Goal: Information Seeking & Learning: Learn about a topic

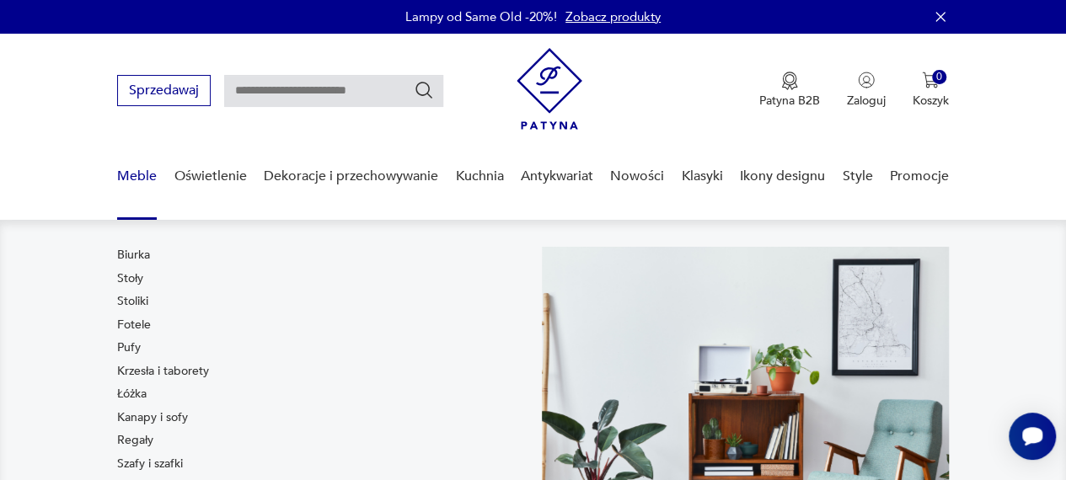
click at [140, 179] on link "Meble" at bounding box center [137, 176] width 40 height 65
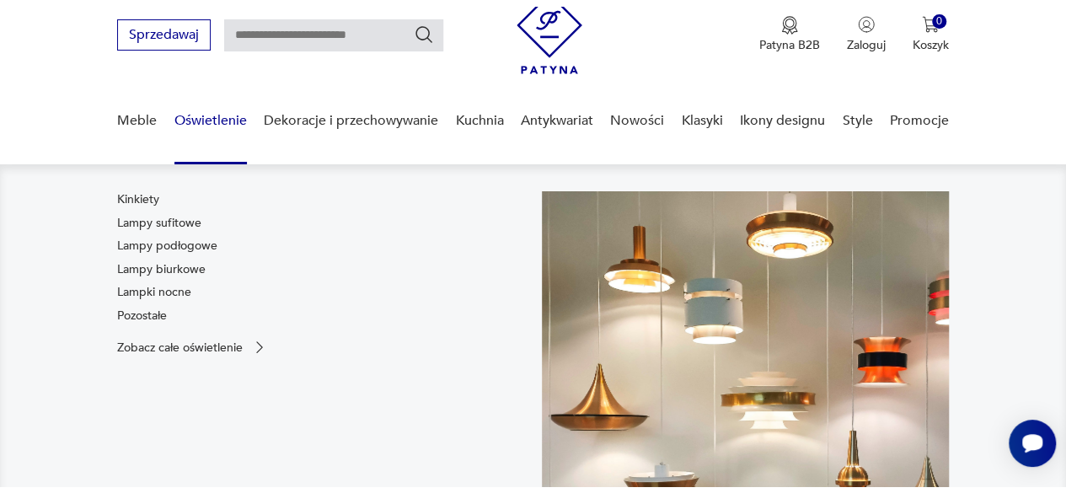
scroll to position [35, 0]
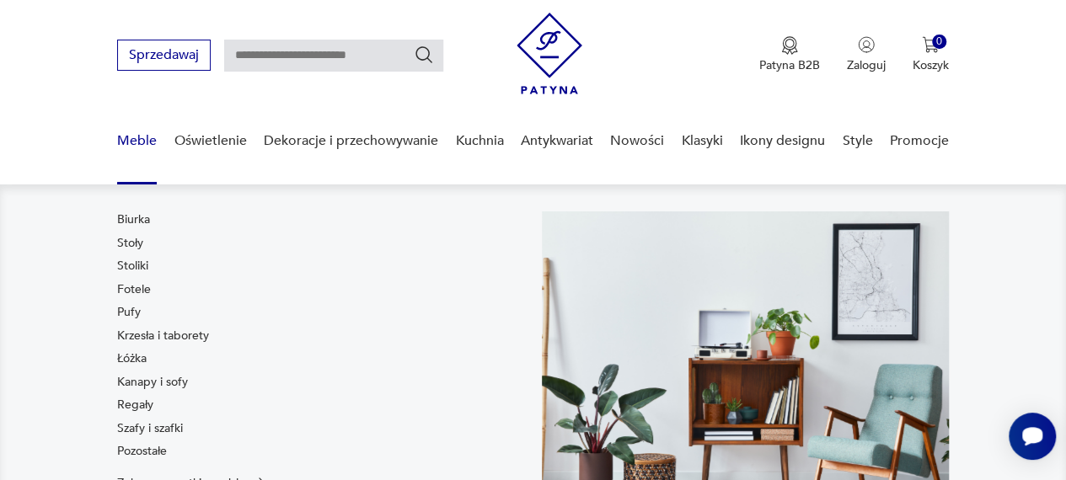
click at [134, 140] on link "Meble" at bounding box center [137, 141] width 40 height 65
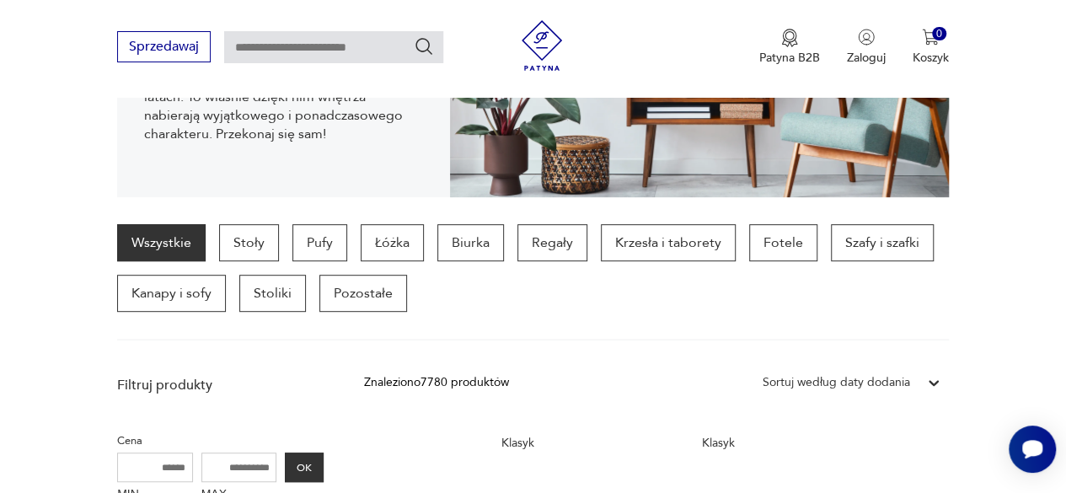
scroll to position [372, 0]
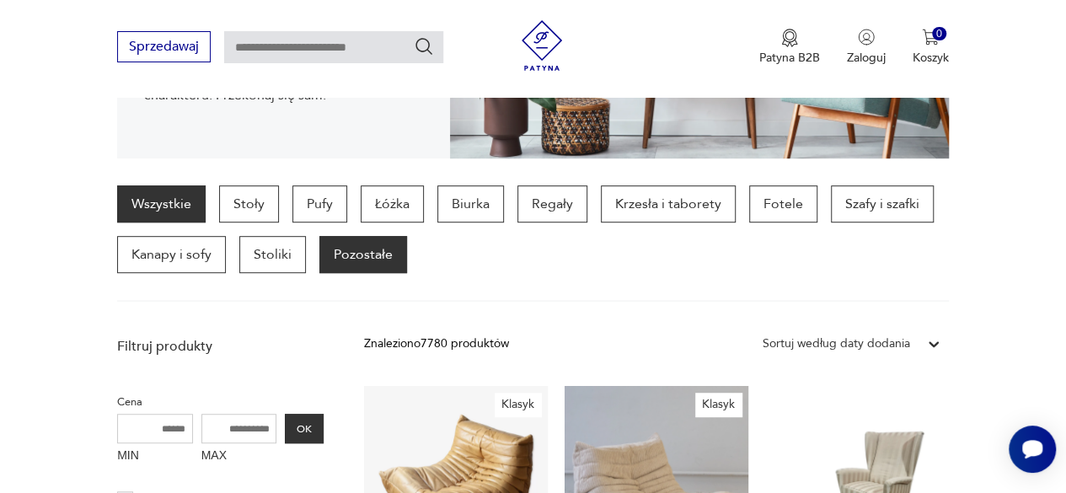
click at [367, 257] on p "Pozostałe" at bounding box center [363, 254] width 88 height 37
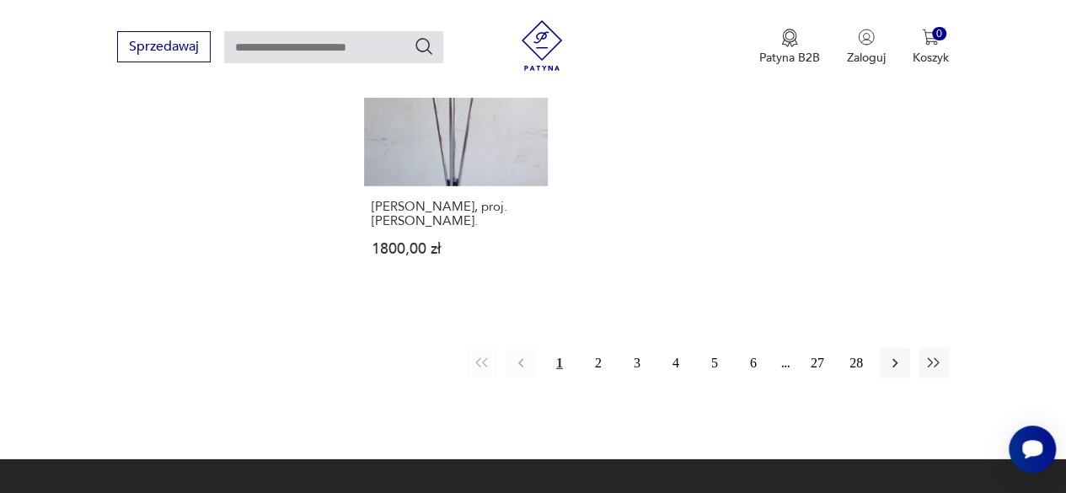
scroll to position [2469, 0]
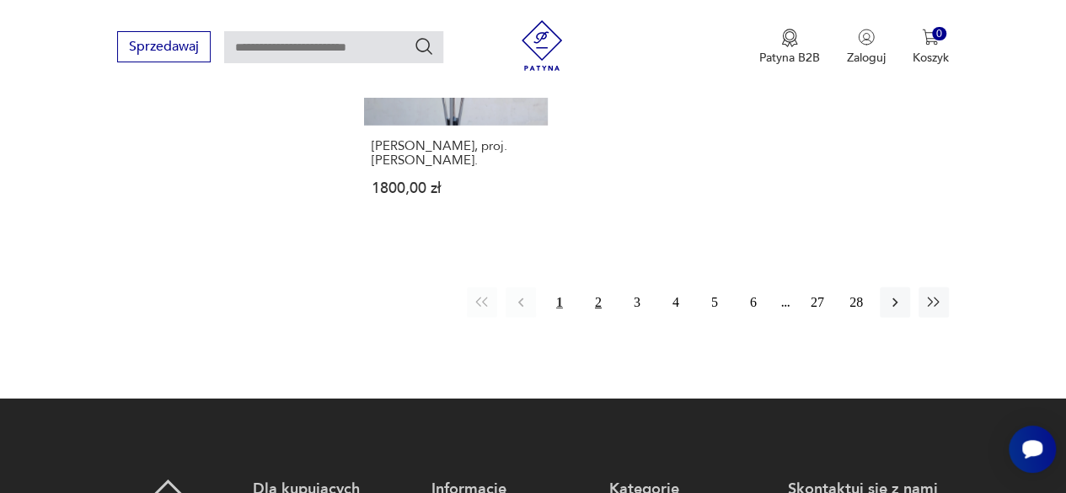
click at [592, 287] on button "2" at bounding box center [598, 302] width 30 height 30
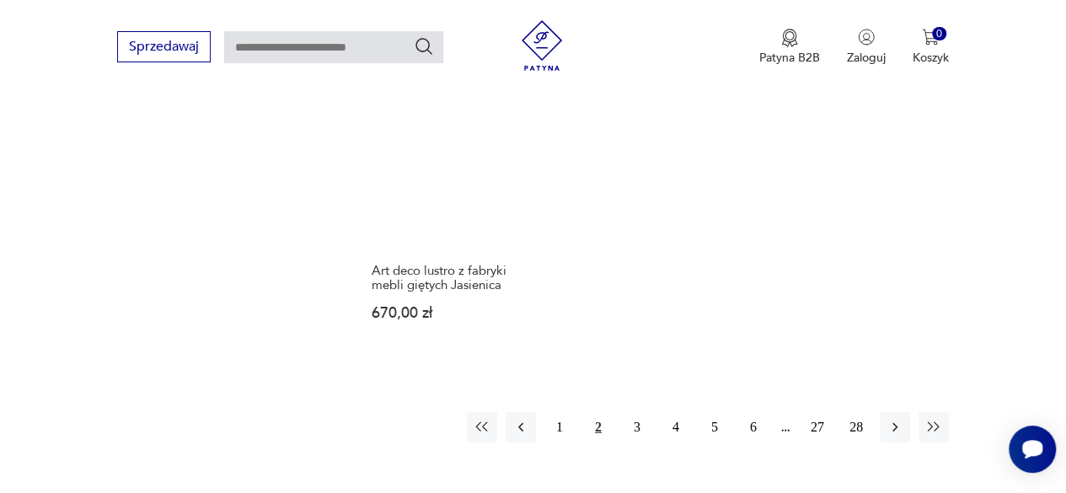
scroll to position [2385, 0]
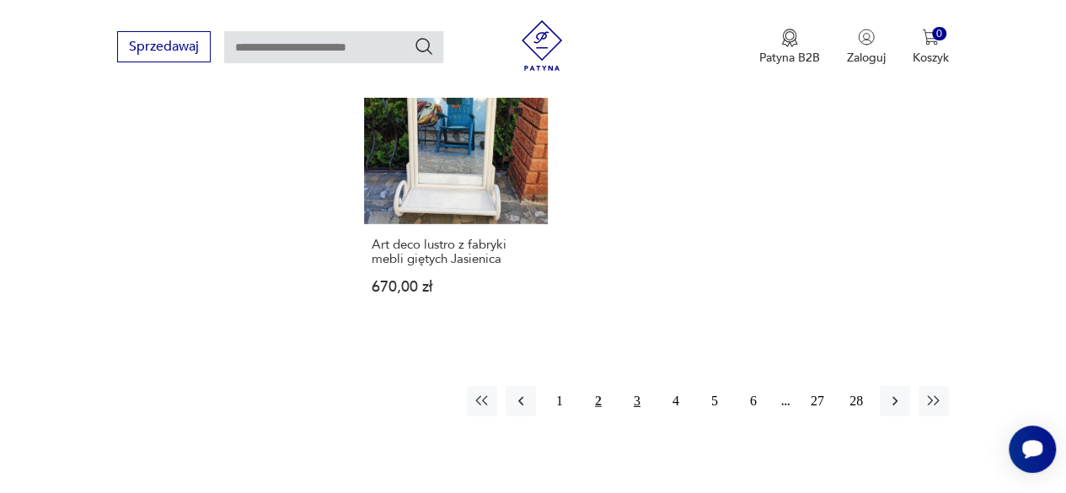
click at [630, 386] on button "3" at bounding box center [637, 401] width 30 height 30
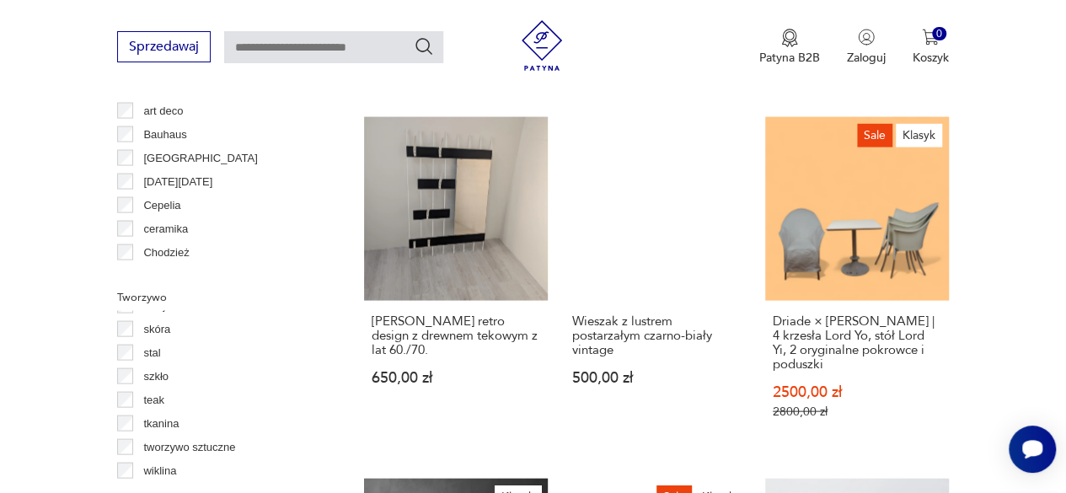
scroll to position [1626, 0]
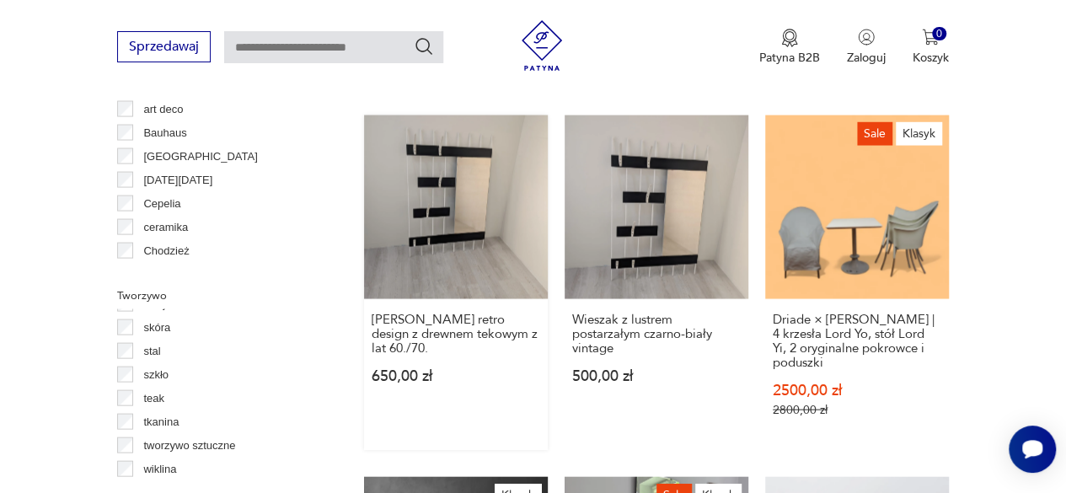
click at [457, 213] on link "Wieszak retro design z drewnem tekowym z lat 60./70. 650,00 zł" at bounding box center [456, 282] width 184 height 335
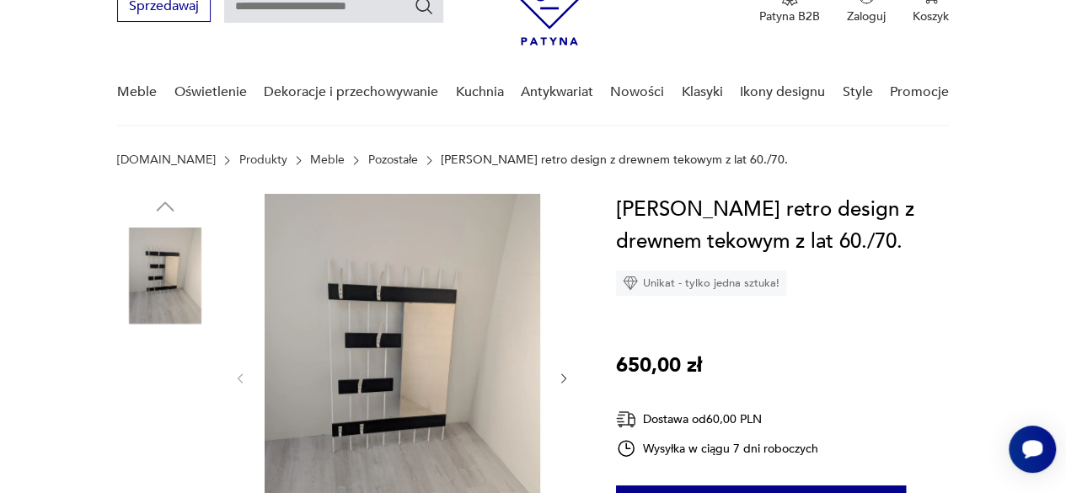
scroll to position [169, 0]
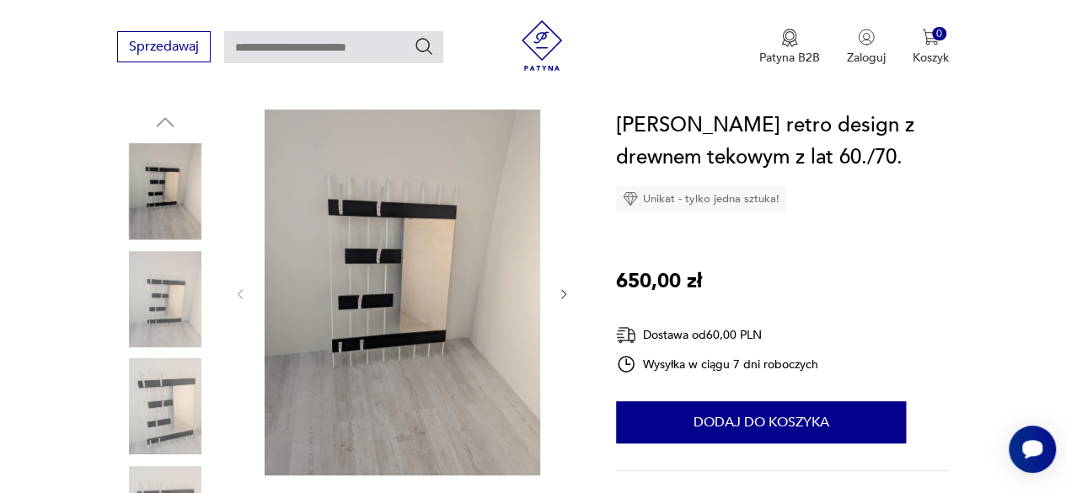
click at [559, 289] on icon "button" at bounding box center [563, 293] width 13 height 13
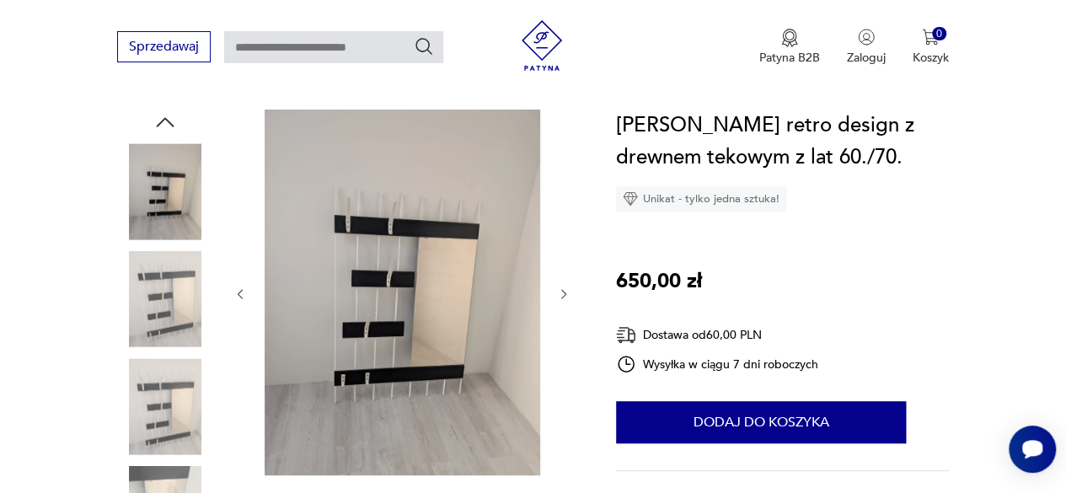
click at [559, 289] on icon "button" at bounding box center [563, 293] width 13 height 13
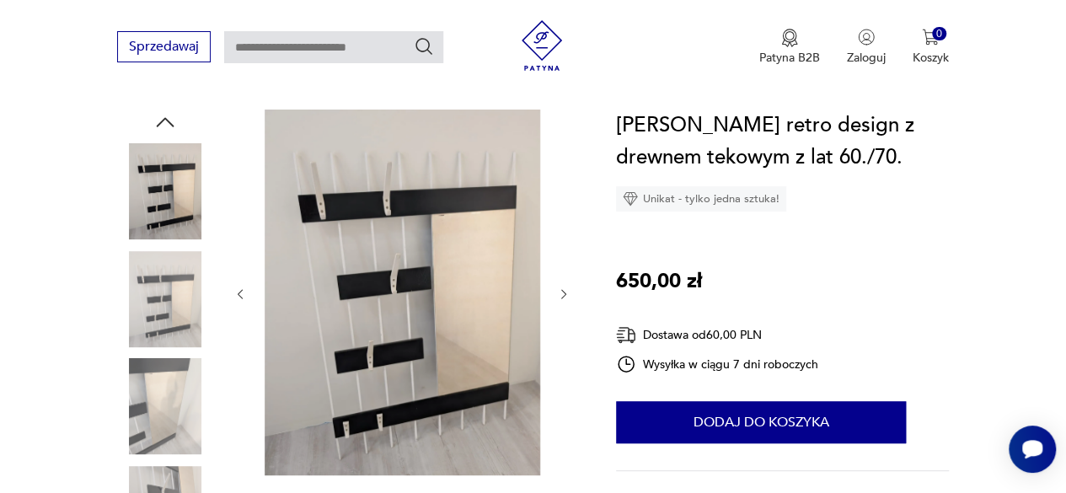
click at [566, 299] on icon "button" at bounding box center [563, 293] width 13 height 13
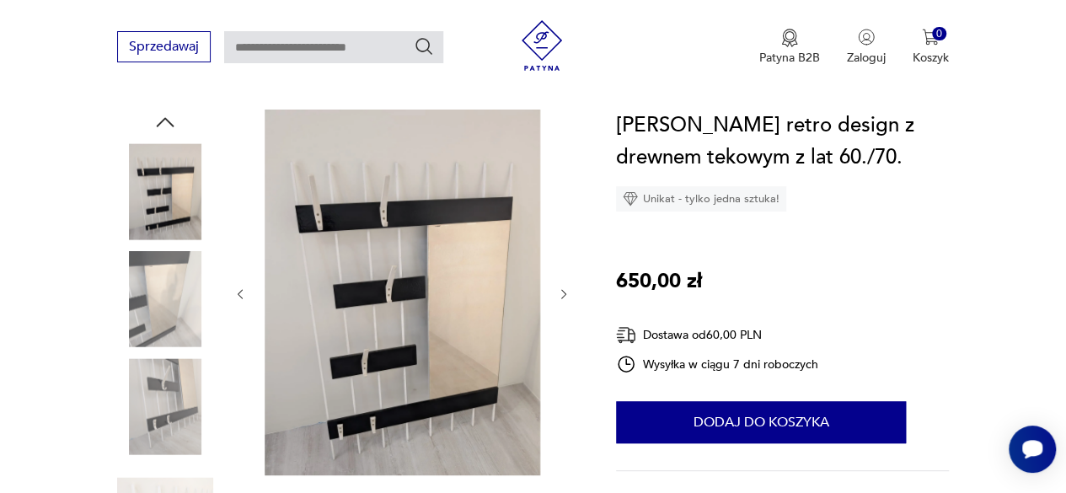
click at [566, 299] on icon "button" at bounding box center [563, 293] width 13 height 13
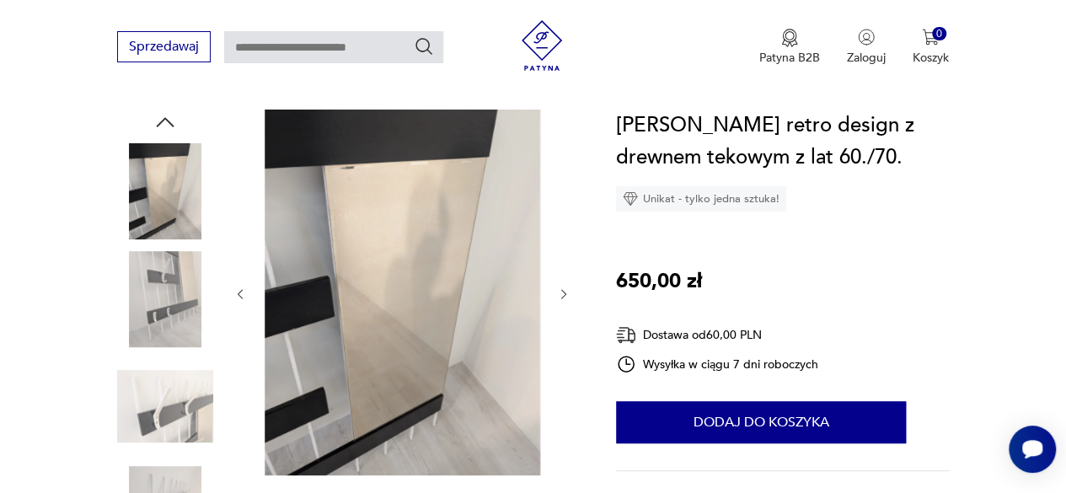
click at [566, 299] on icon "button" at bounding box center [563, 293] width 13 height 13
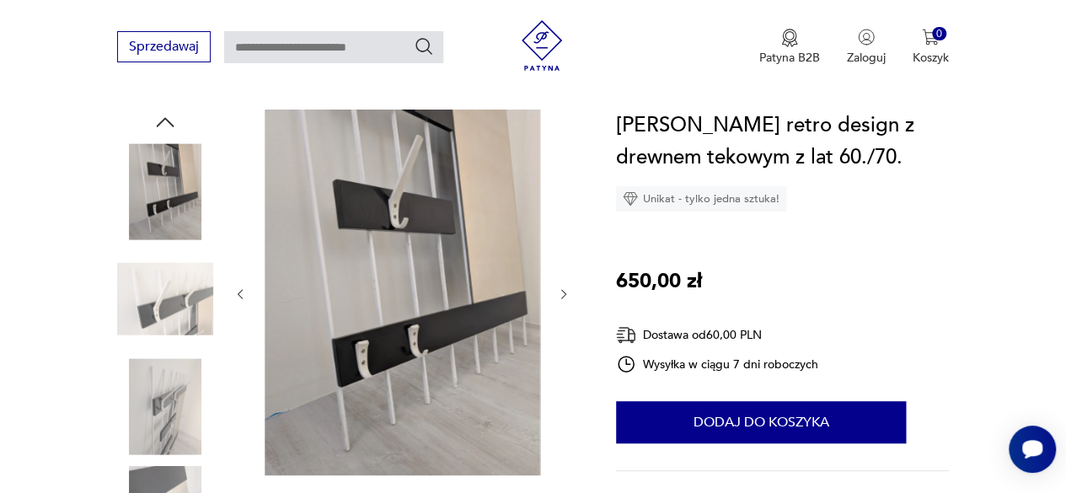
click at [566, 299] on icon "button" at bounding box center [563, 293] width 13 height 13
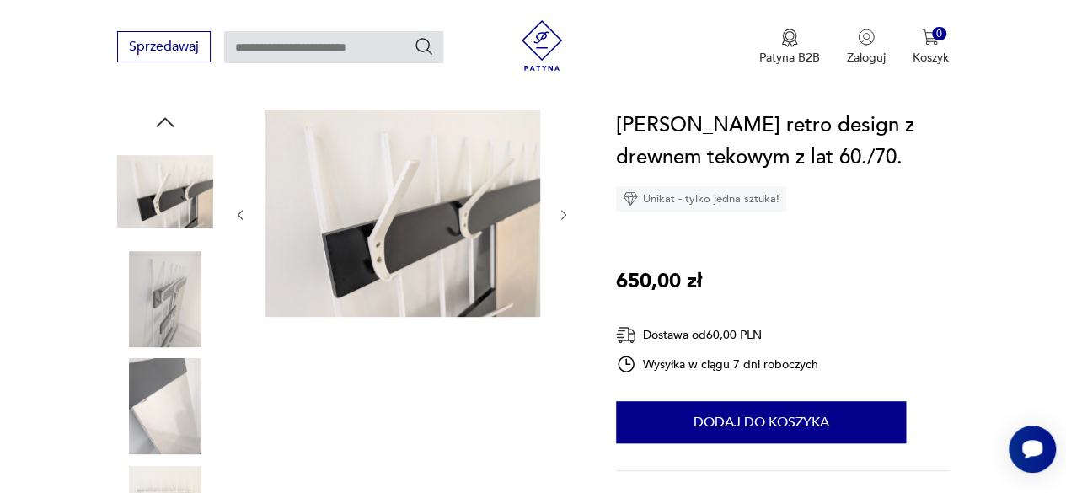
click at [566, 299] on div at bounding box center [401, 215] width 337 height 211
click at [166, 271] on img at bounding box center [165, 299] width 96 height 96
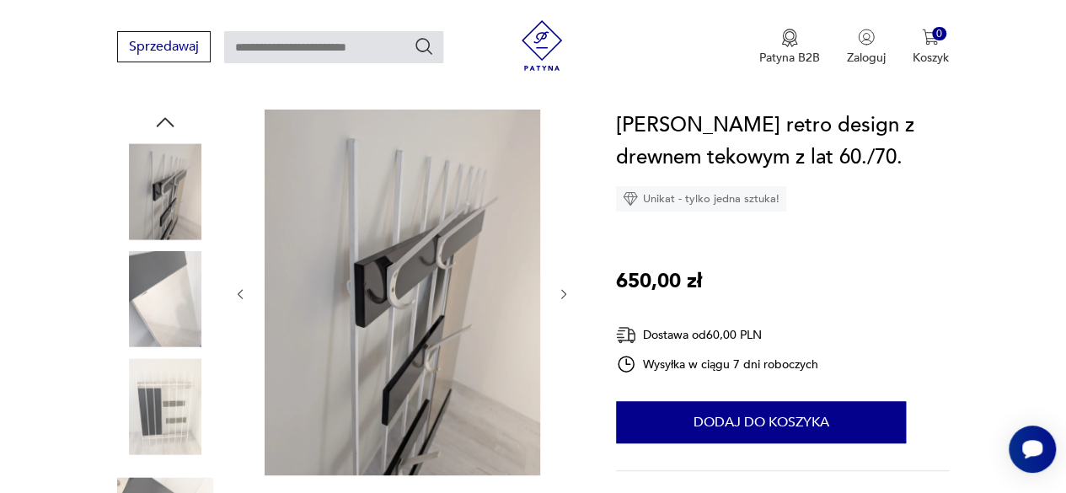
click at [176, 208] on img at bounding box center [165, 191] width 96 height 96
click at [173, 126] on icon "button" at bounding box center [166, 121] width 18 height 9
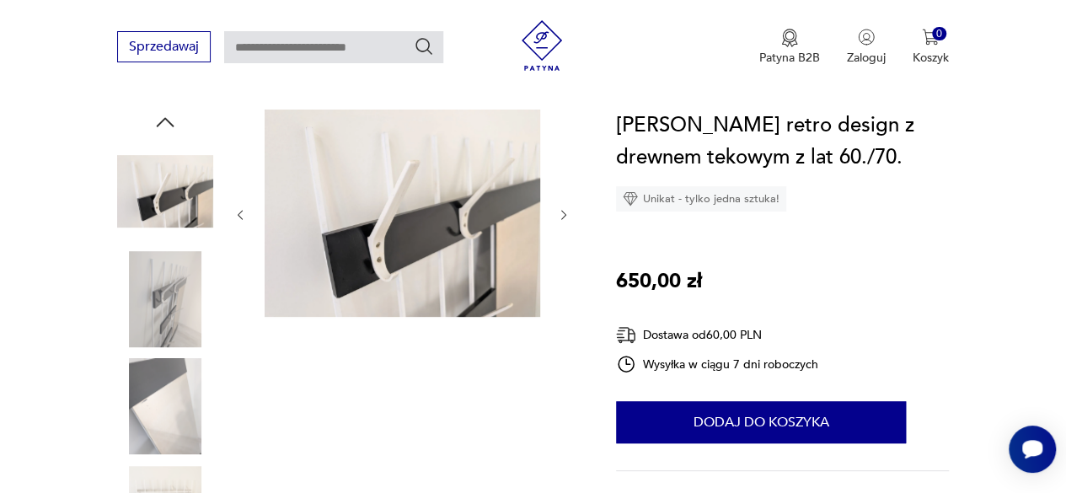
click at [173, 126] on icon "button" at bounding box center [166, 121] width 18 height 9
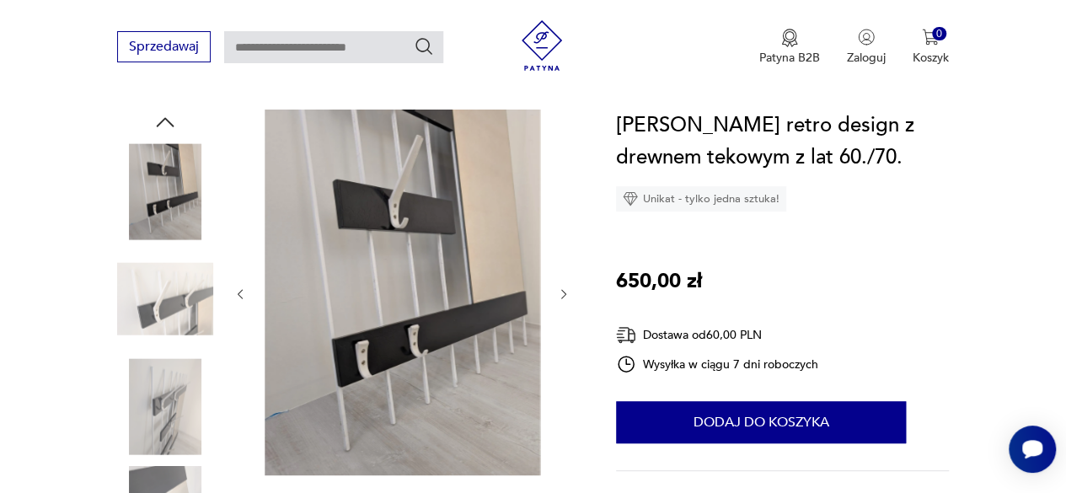
click at [173, 126] on icon "button" at bounding box center [166, 121] width 18 height 9
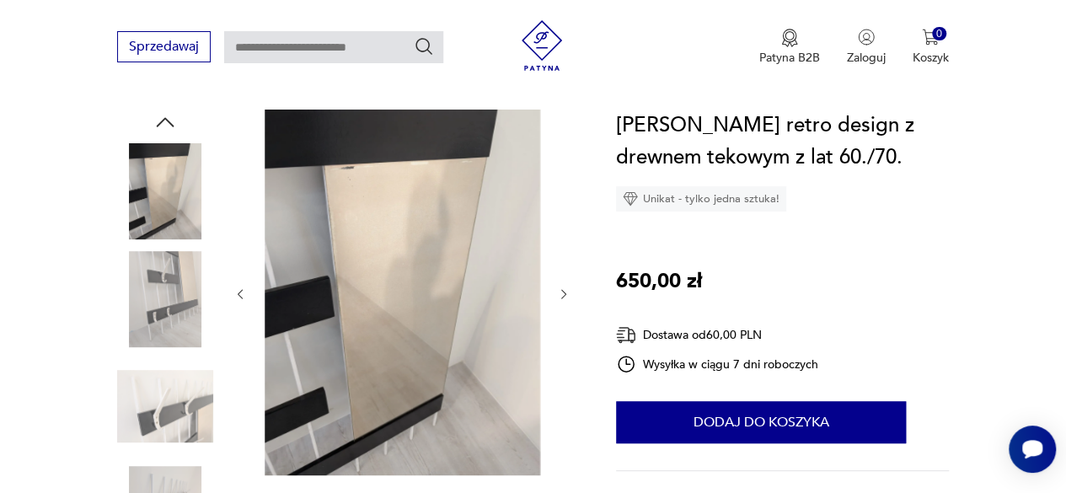
click at [169, 270] on img at bounding box center [165, 299] width 96 height 96
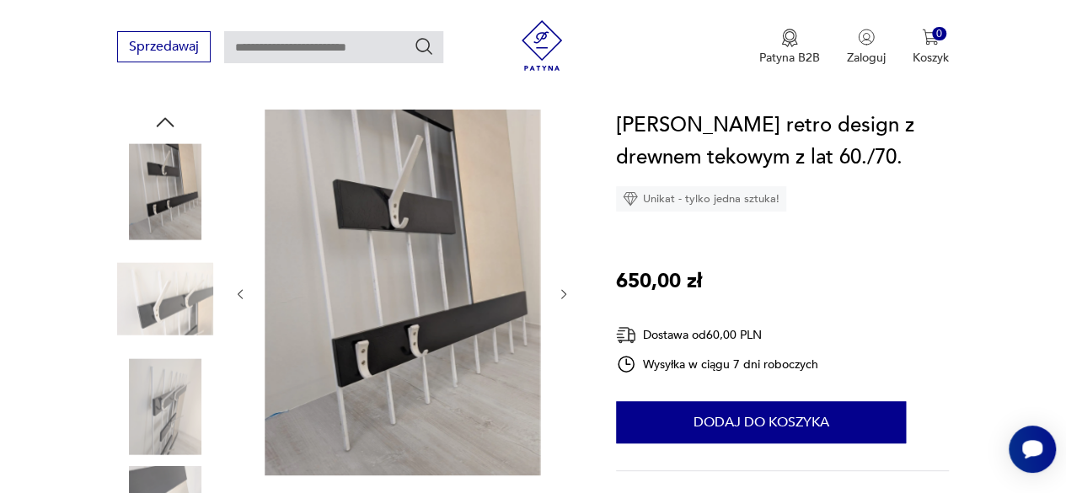
scroll to position [253, 0]
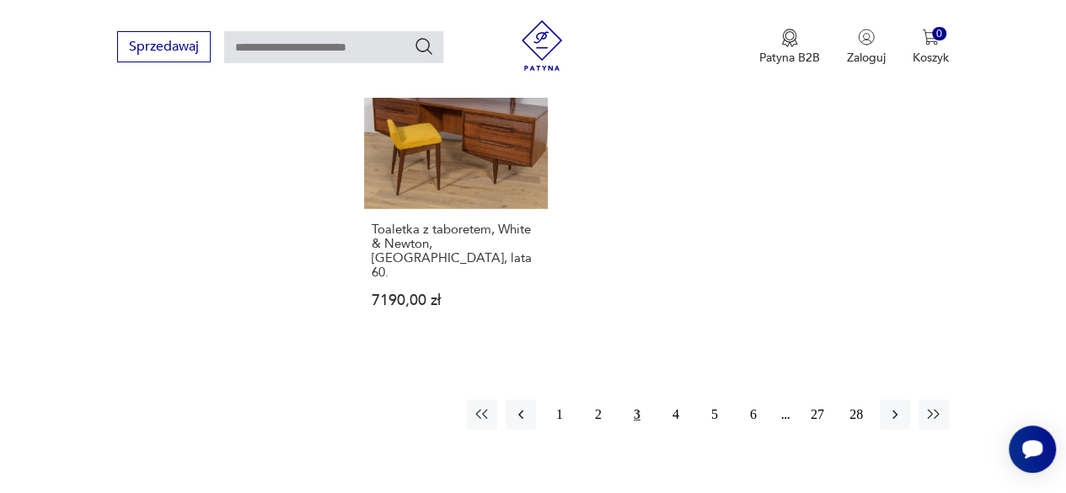
scroll to position [2540, 0]
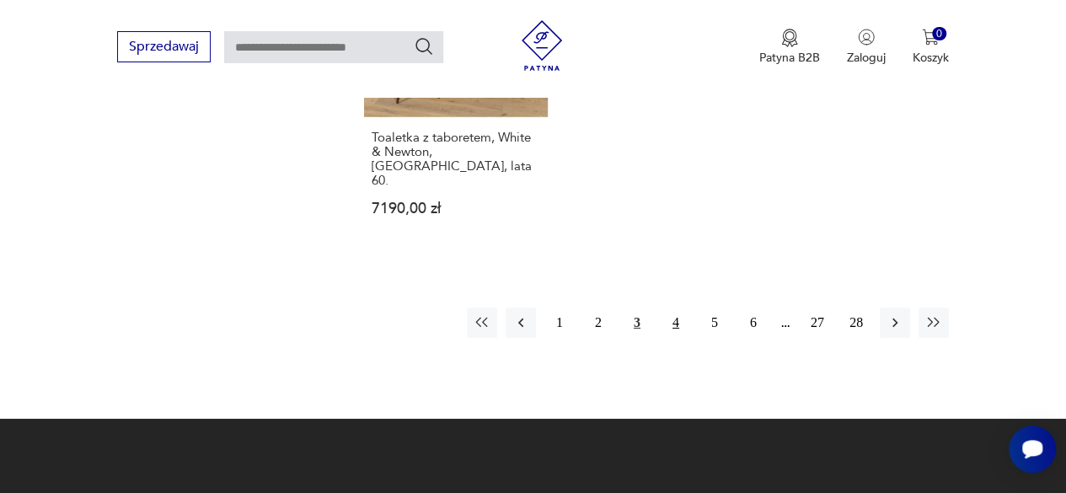
click at [671, 308] on button "4" at bounding box center [676, 323] width 30 height 30
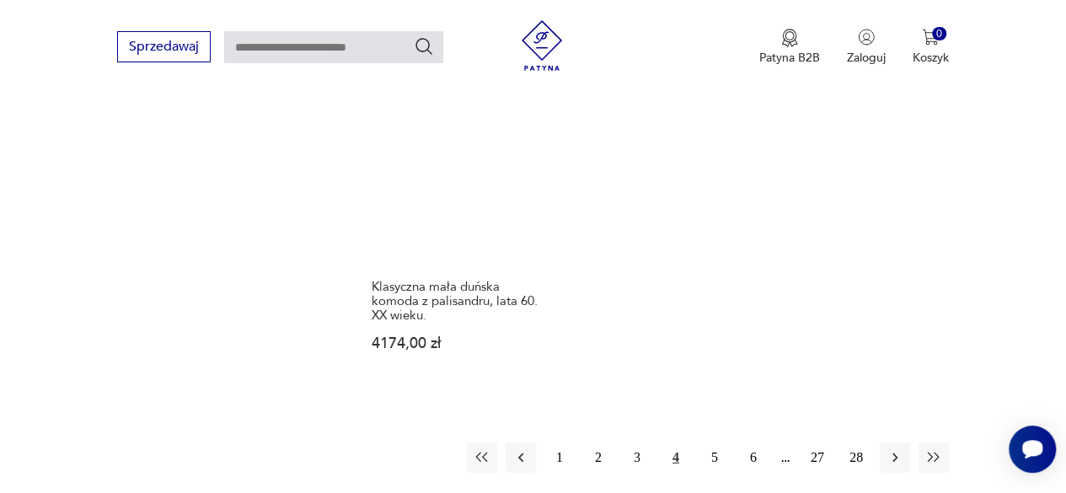
scroll to position [2553, 0]
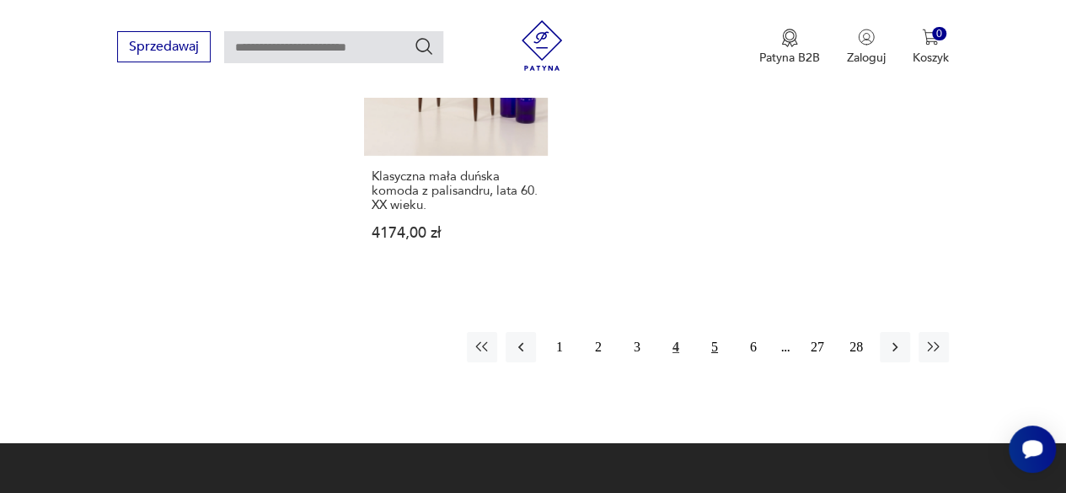
click at [713, 332] on button "5" at bounding box center [714, 347] width 30 height 30
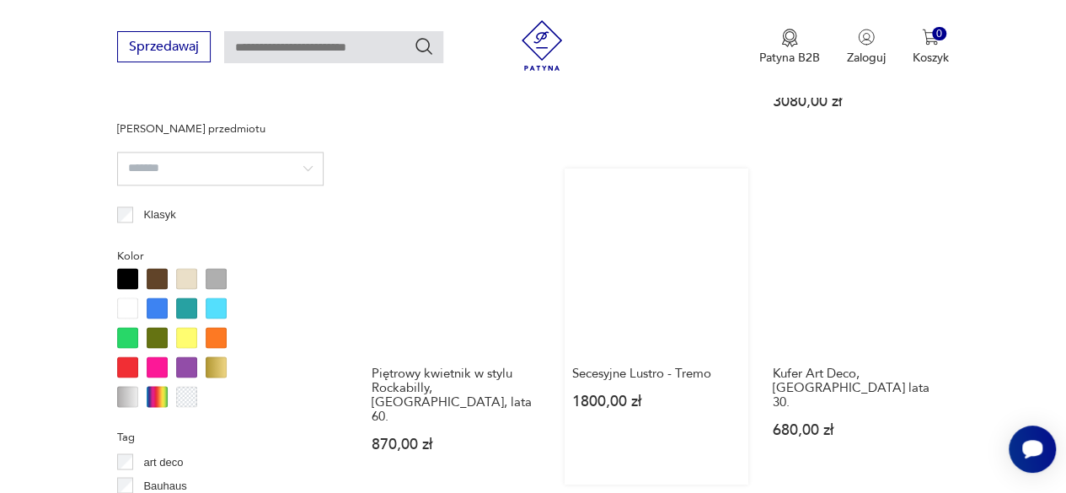
scroll to position [1289, 0]
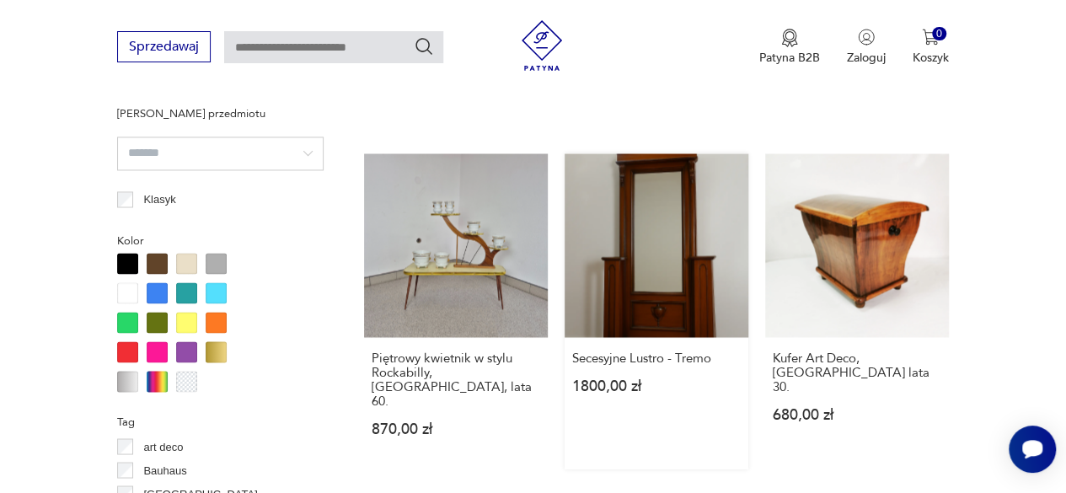
click at [649, 256] on link "Secesyjne Lustro - Tremo 1800,00 zł" at bounding box center [657, 310] width 184 height 315
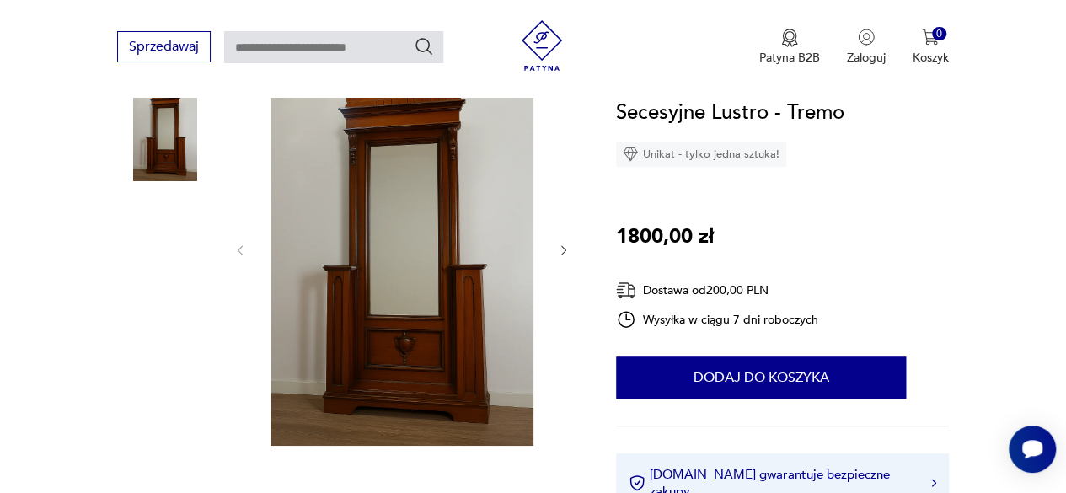
scroll to position [253, 0]
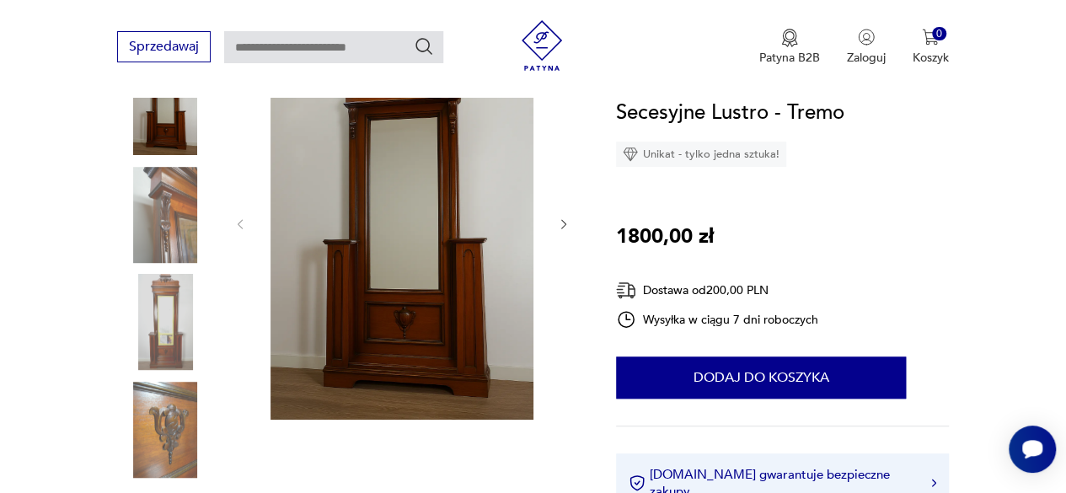
click at [563, 228] on icon "button" at bounding box center [563, 223] width 13 height 13
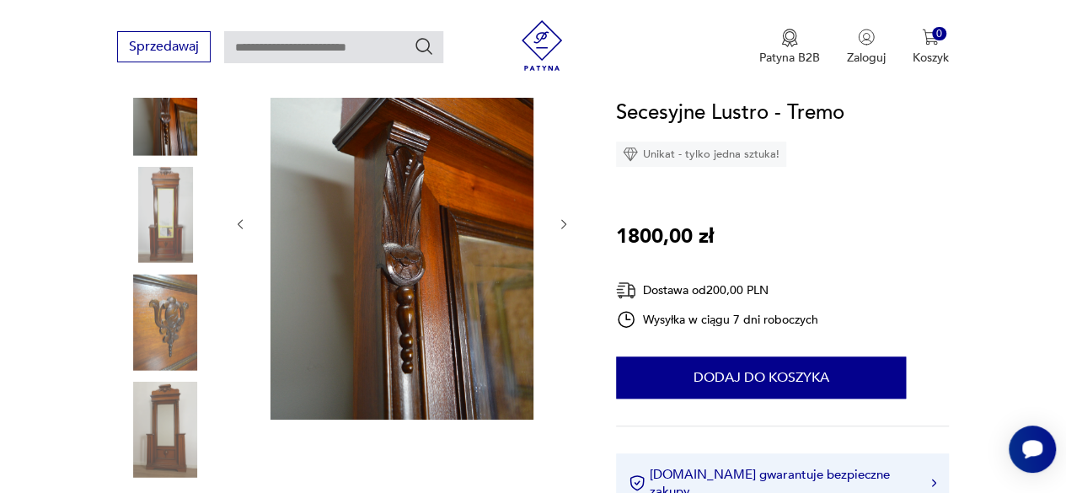
click at [243, 220] on icon "button" at bounding box center [240, 223] width 5 height 9
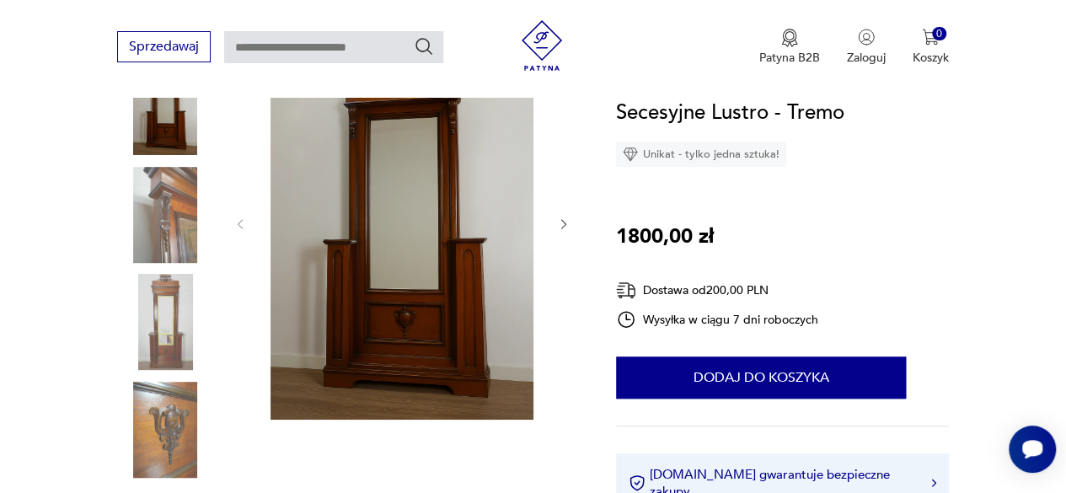
click at [568, 222] on icon "button" at bounding box center [563, 223] width 13 height 13
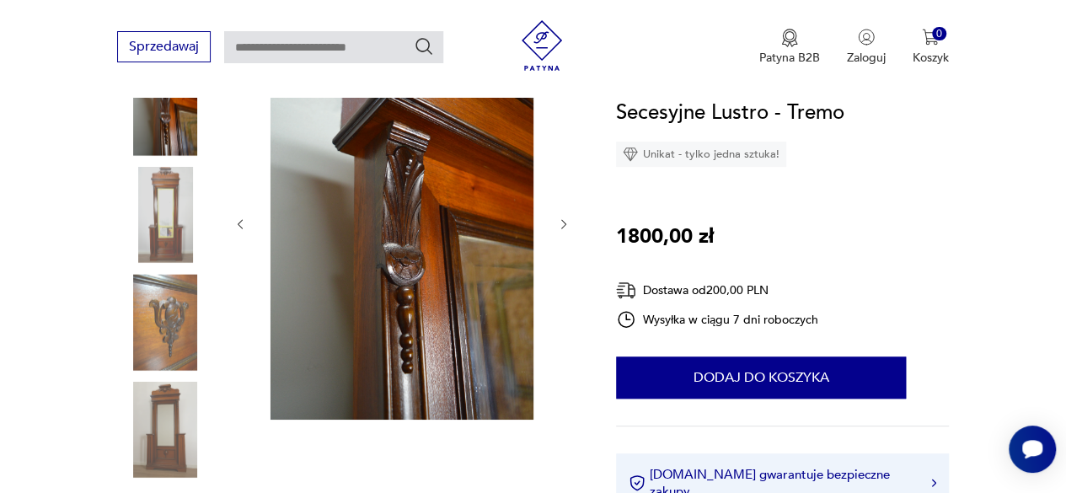
click at [568, 222] on icon "button" at bounding box center [563, 223] width 13 height 13
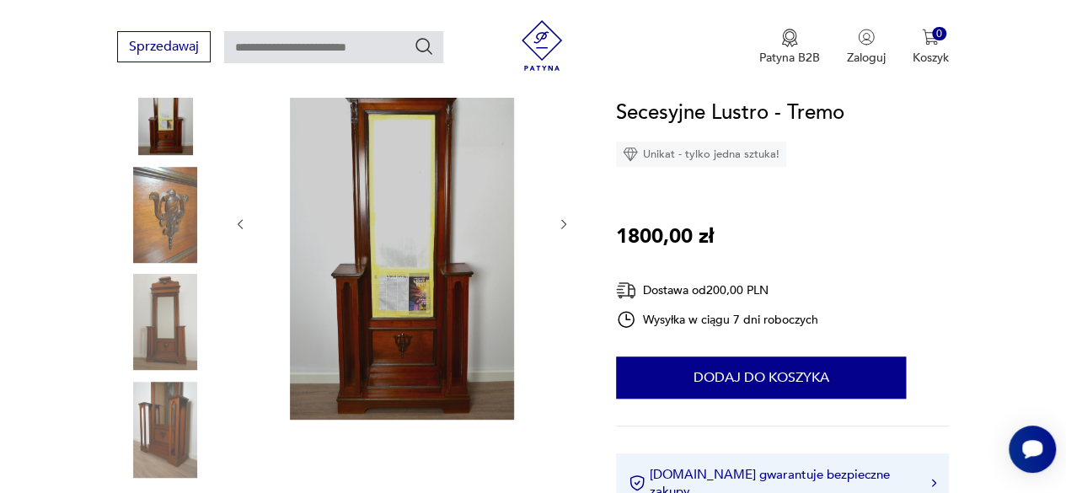
click at [568, 222] on icon "button" at bounding box center [563, 223] width 13 height 13
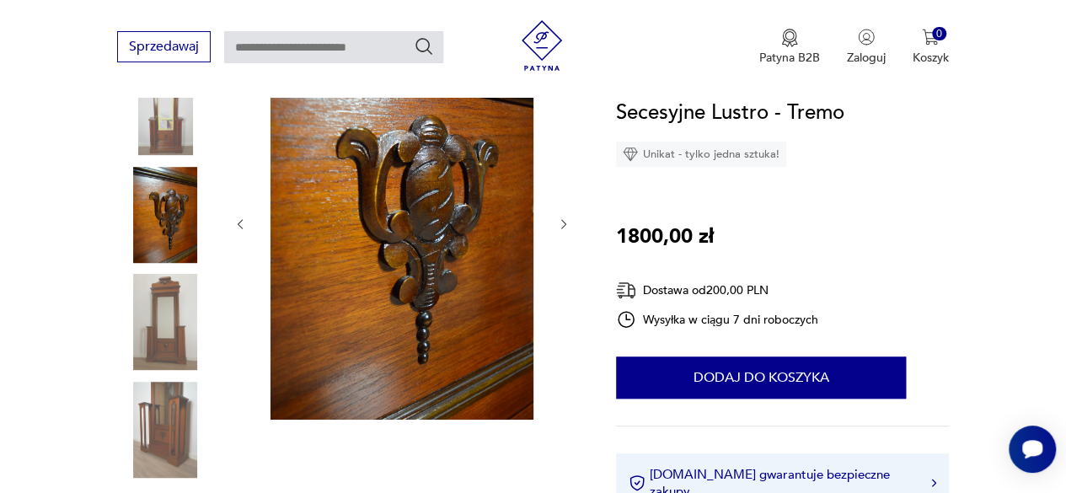
click at [568, 222] on icon "button" at bounding box center [563, 223] width 13 height 13
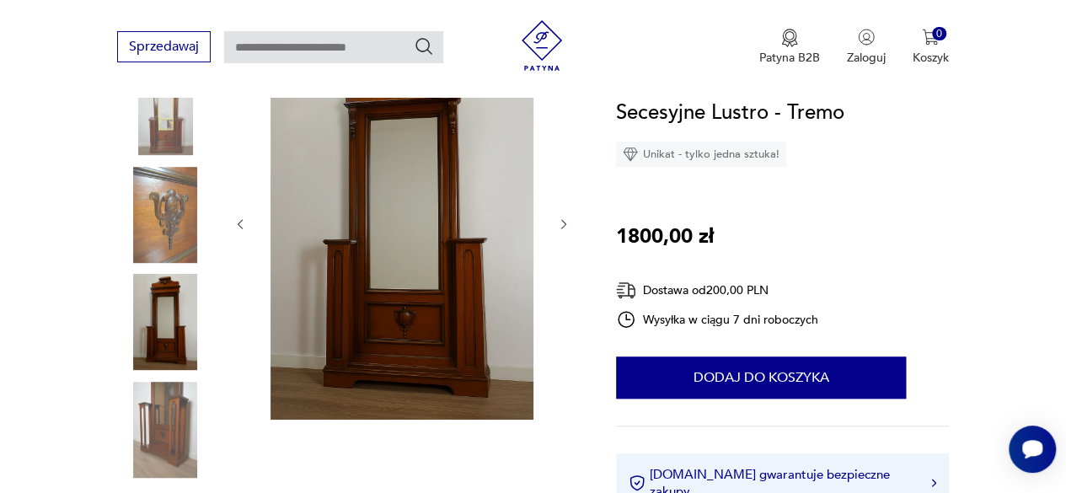
click at [568, 222] on icon "button" at bounding box center [563, 223] width 13 height 13
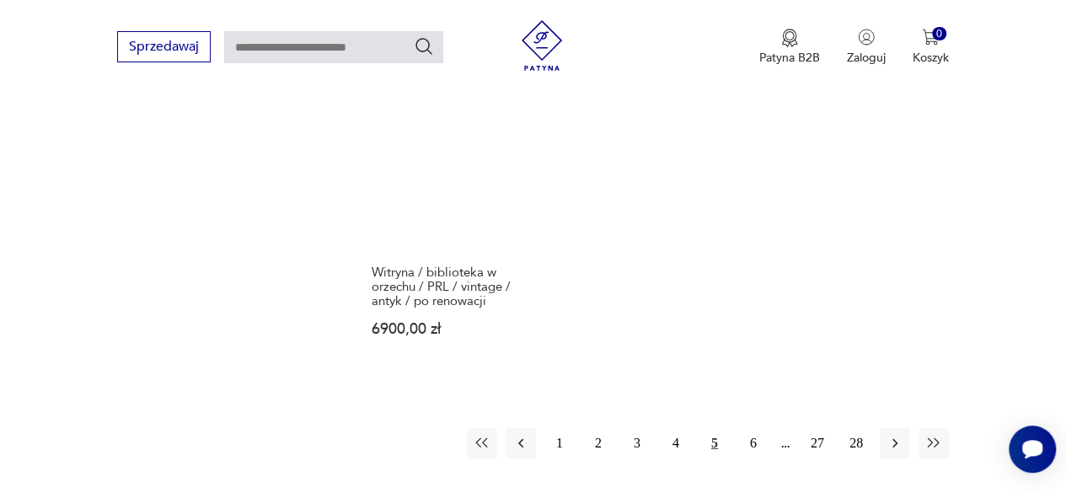
scroll to position [2455, 0]
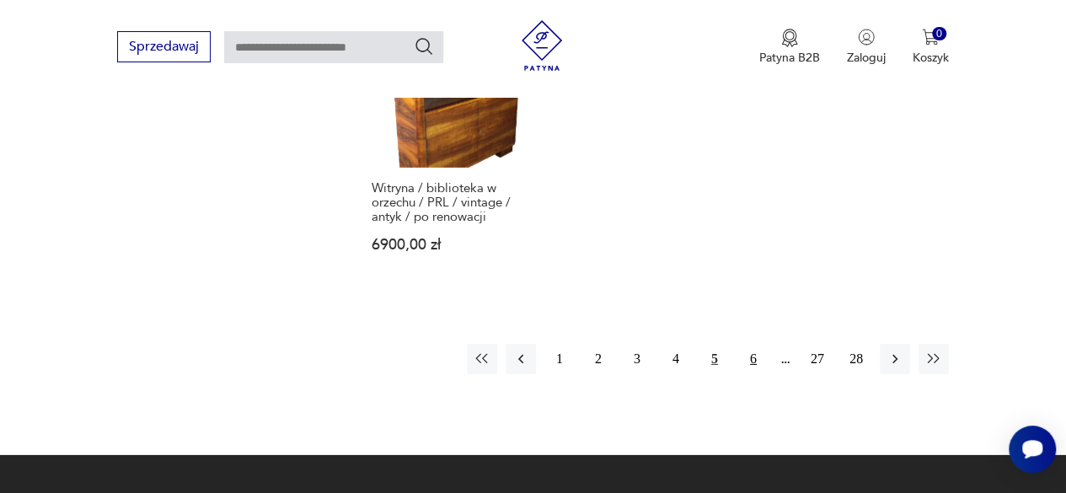
click at [756, 344] on button "6" at bounding box center [753, 359] width 30 height 30
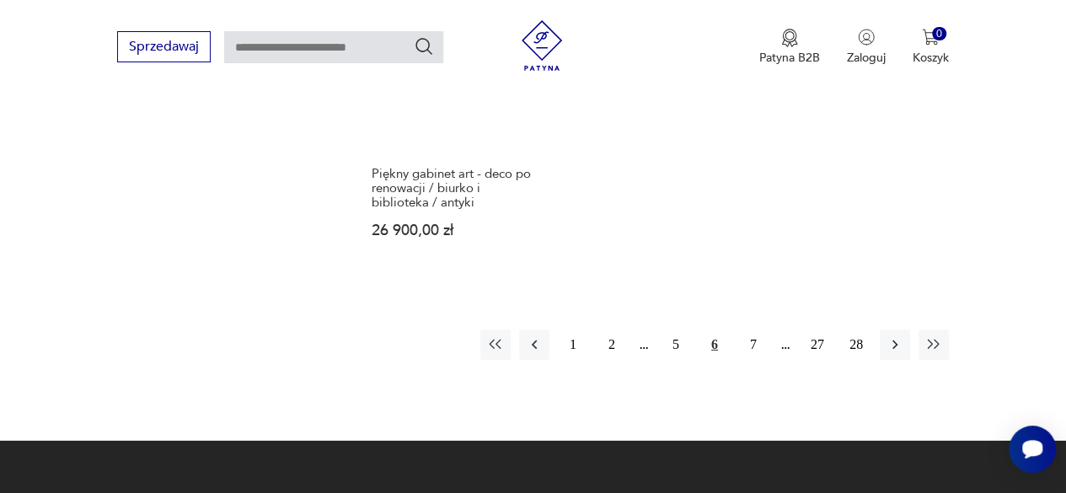
scroll to position [2553, 0]
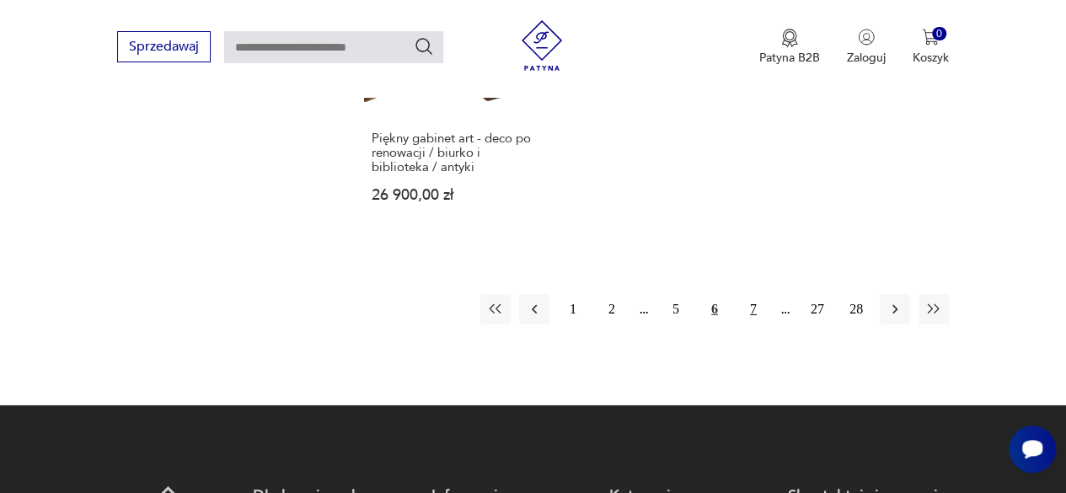
click at [753, 294] on button "7" at bounding box center [753, 309] width 30 height 30
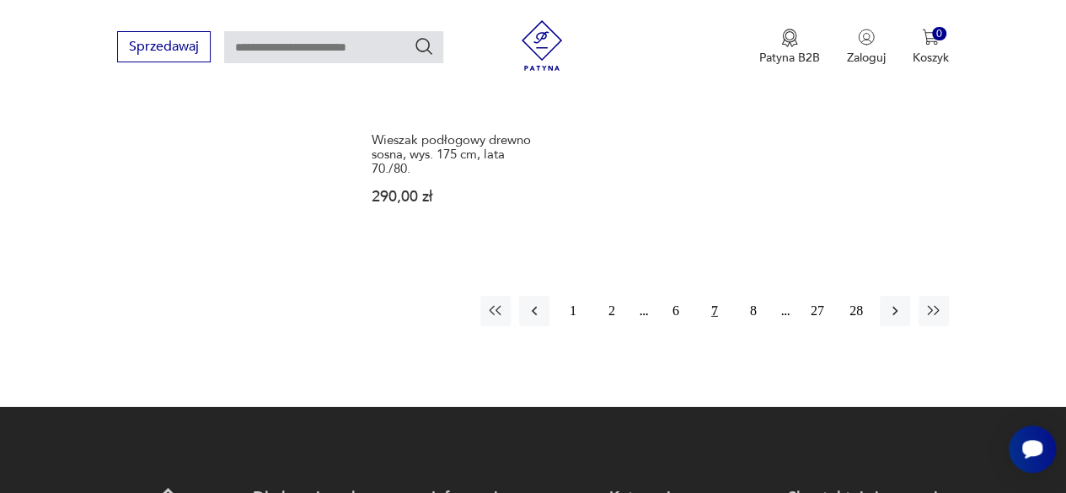
scroll to position [2553, 0]
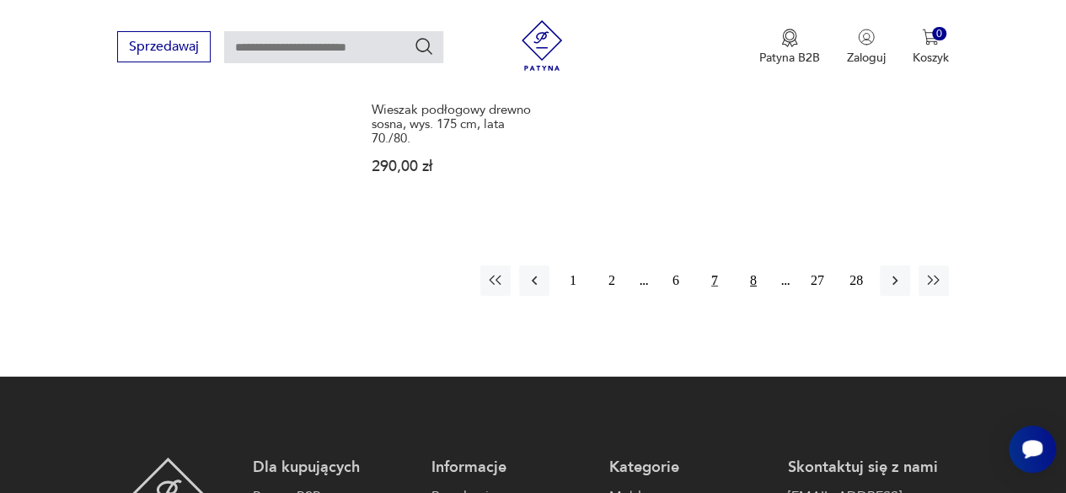
click at [753, 265] on button "8" at bounding box center [753, 280] width 30 height 30
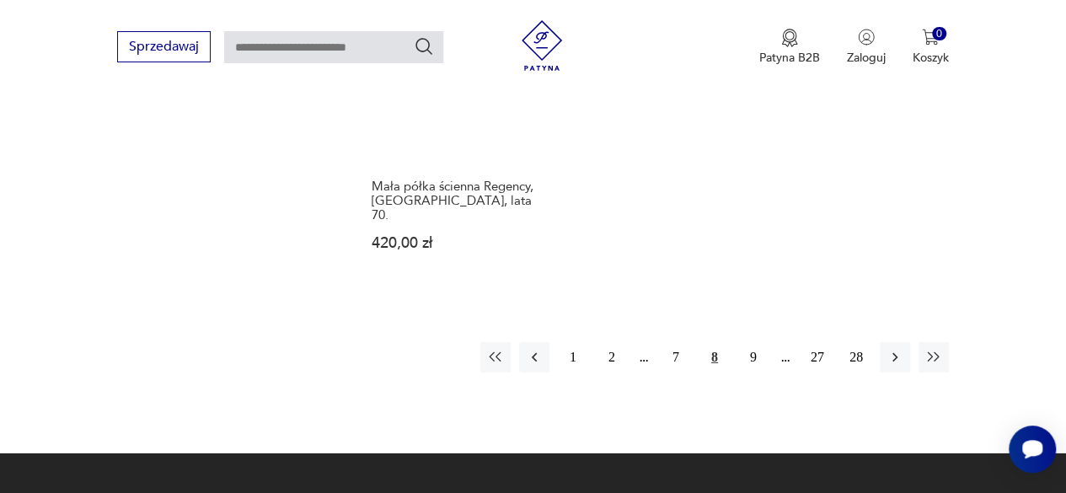
scroll to position [2469, 0]
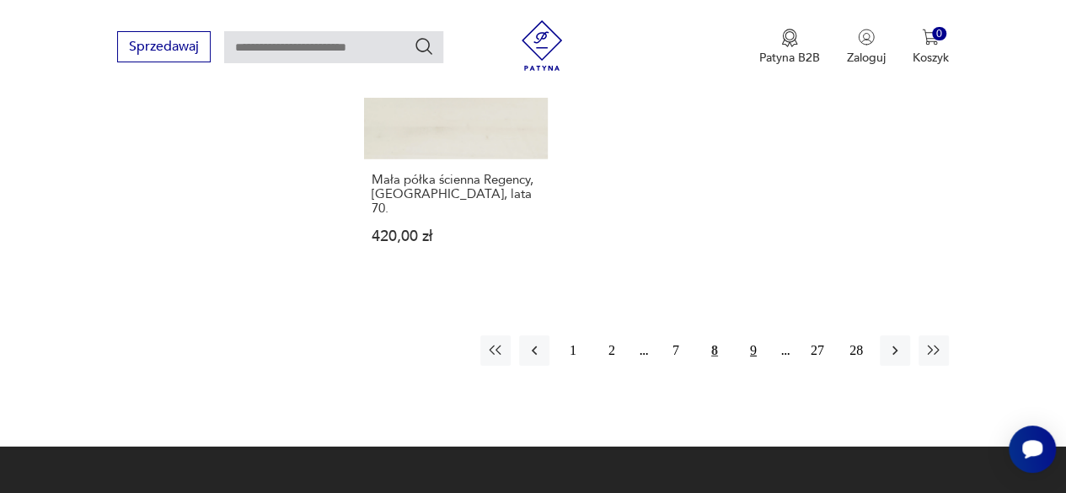
click at [757, 335] on button "9" at bounding box center [753, 350] width 30 height 30
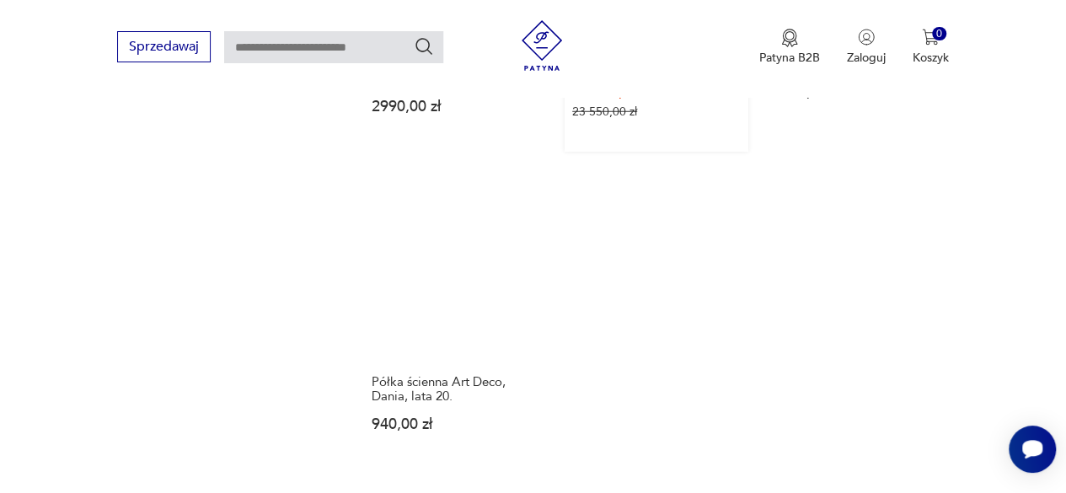
scroll to position [2385, 0]
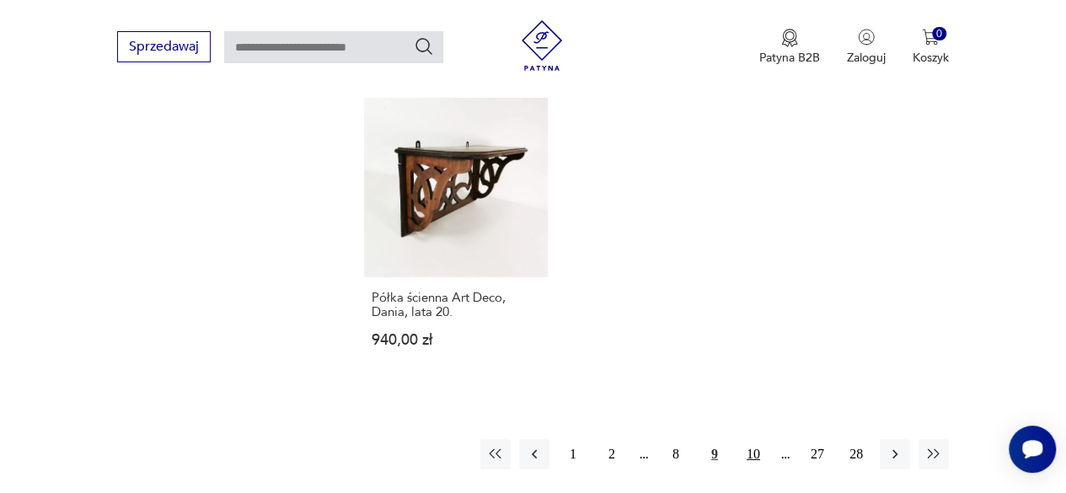
click at [758, 439] on button "10" at bounding box center [753, 454] width 30 height 30
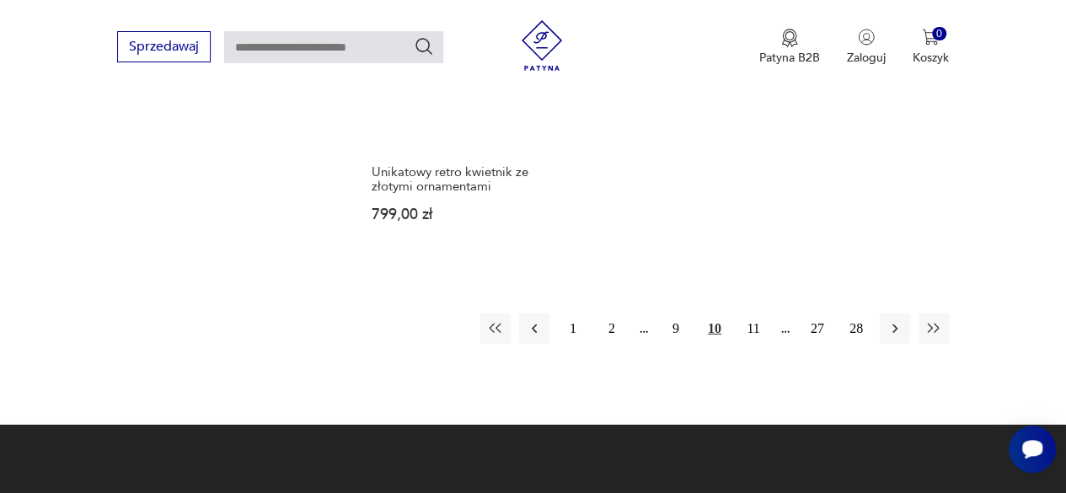
scroll to position [2469, 0]
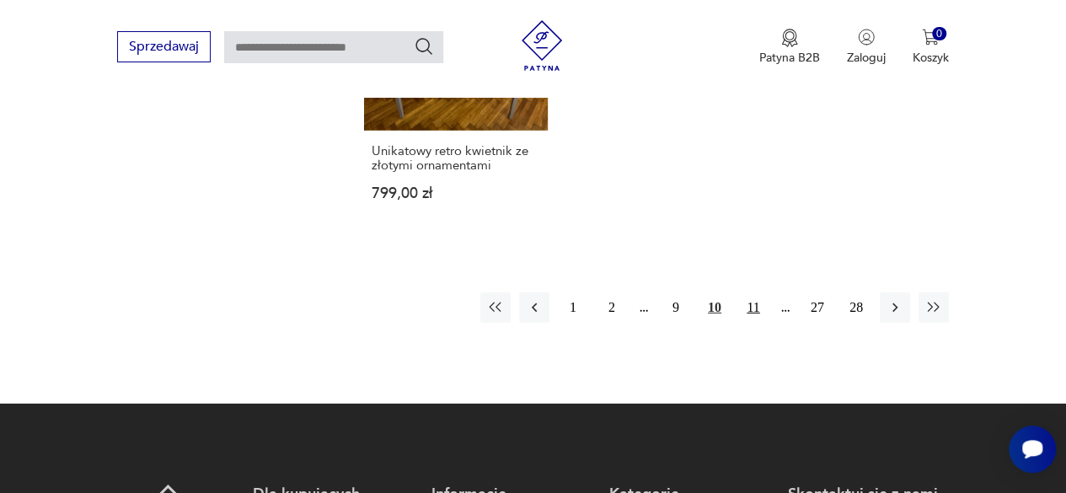
click at [756, 292] on button "11" at bounding box center [753, 307] width 30 height 30
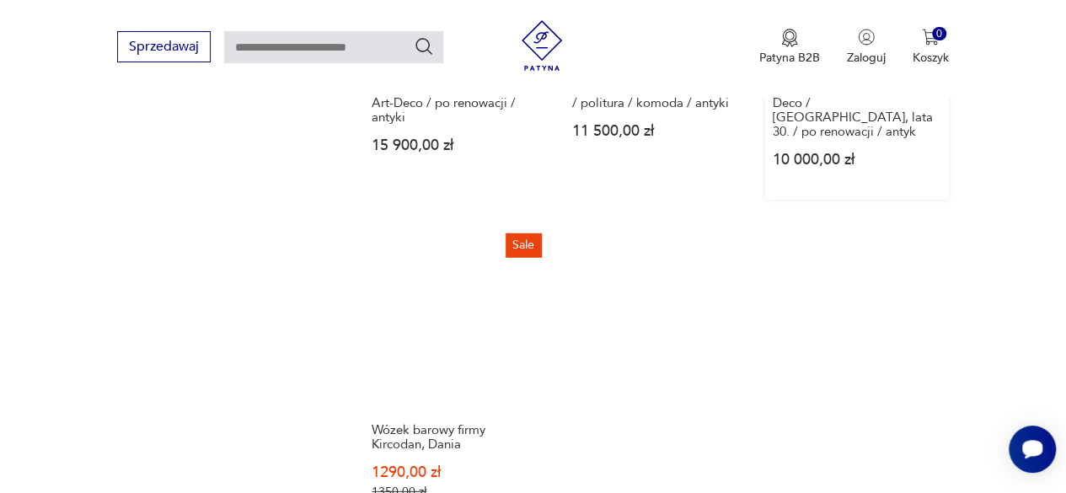
scroll to position [2048, 0]
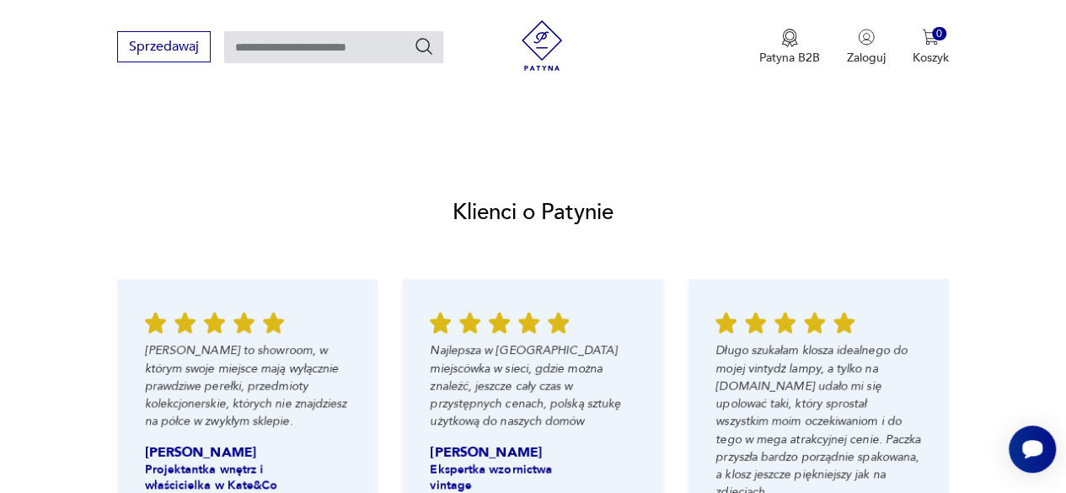
scroll to position [1601, 0]
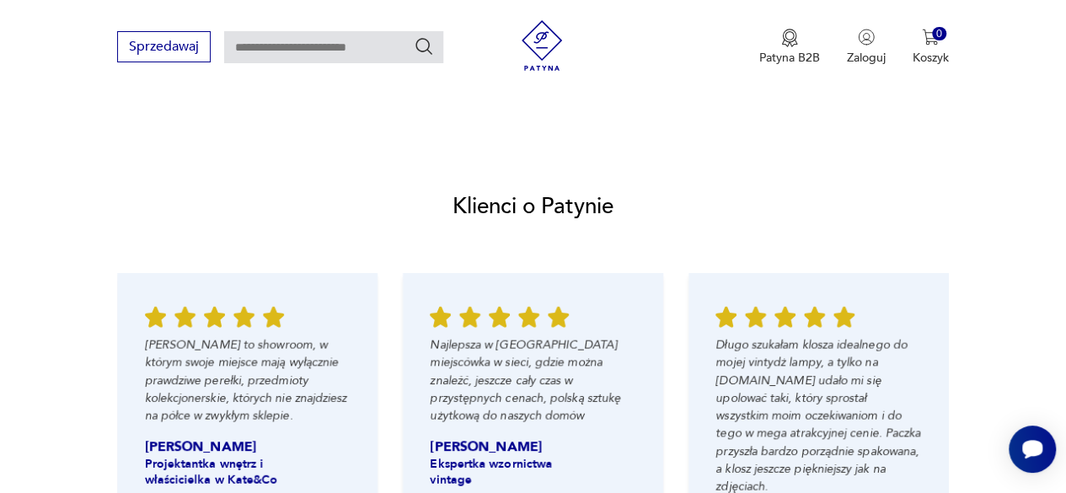
scroll to position [1685, 0]
